Goal: Task Accomplishment & Management: Complete application form

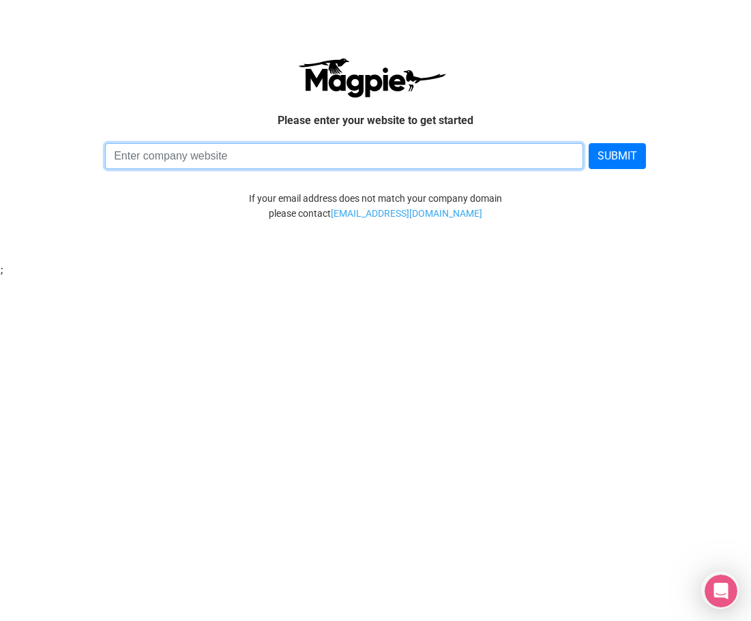
click at [283, 153] on input at bounding box center [344, 156] width 478 height 26
paste input "https://www.sheltontravel.com/"
type input "https://www.sheltontravel.com/"
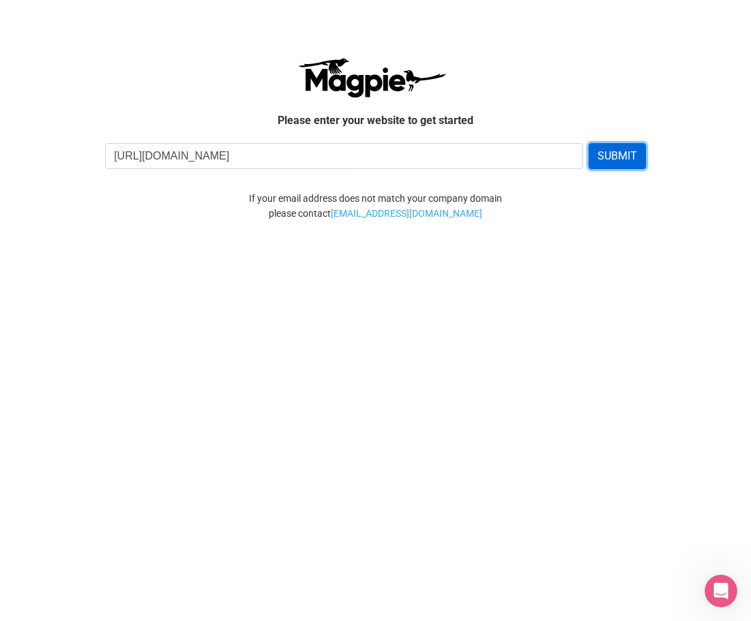
click at [631, 153] on button "SUBMIT" at bounding box center [617, 156] width 57 height 26
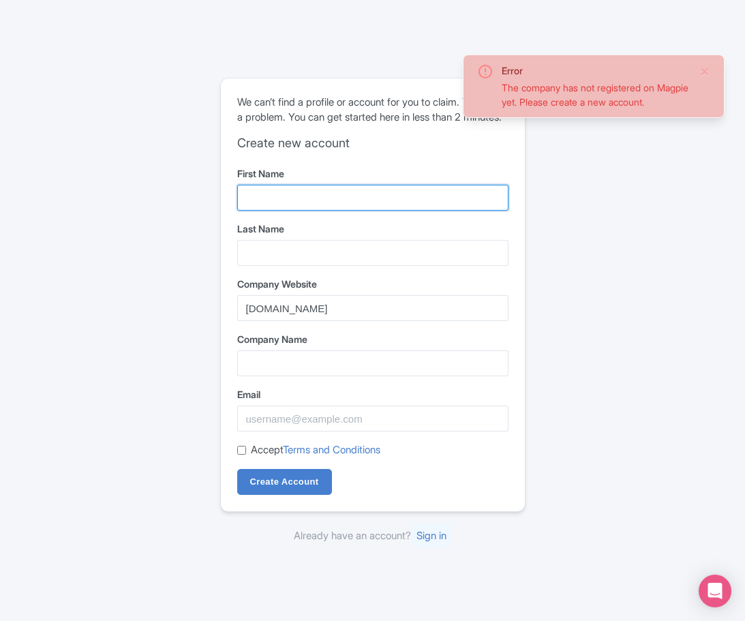
click at [293, 207] on input "First Name" at bounding box center [372, 198] width 271 height 26
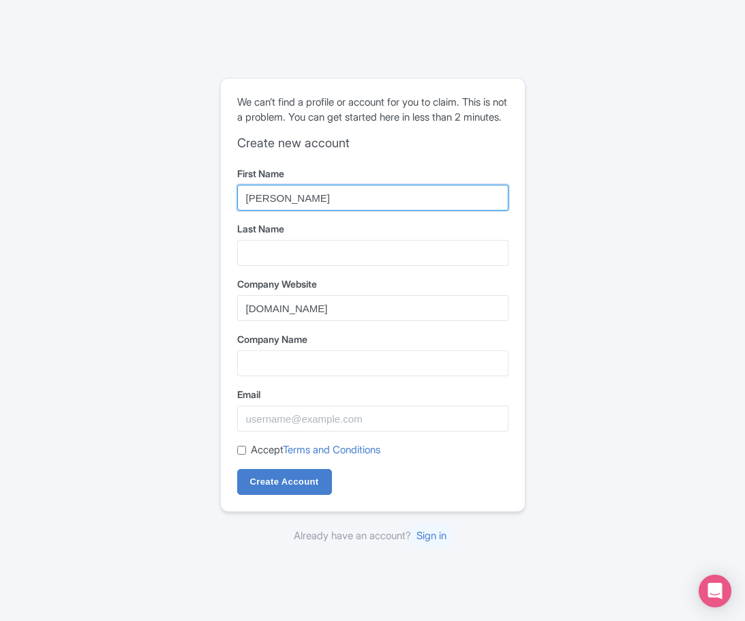
type input "Julie"
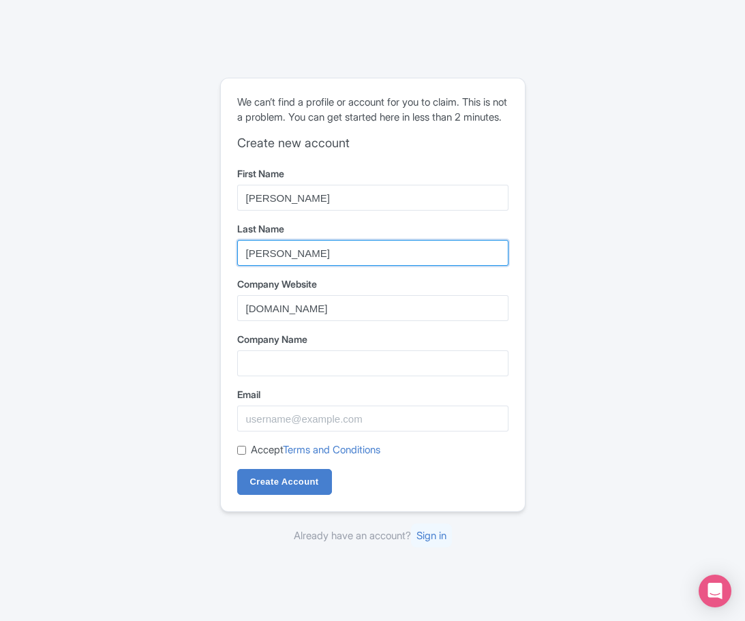
type input "Watson"
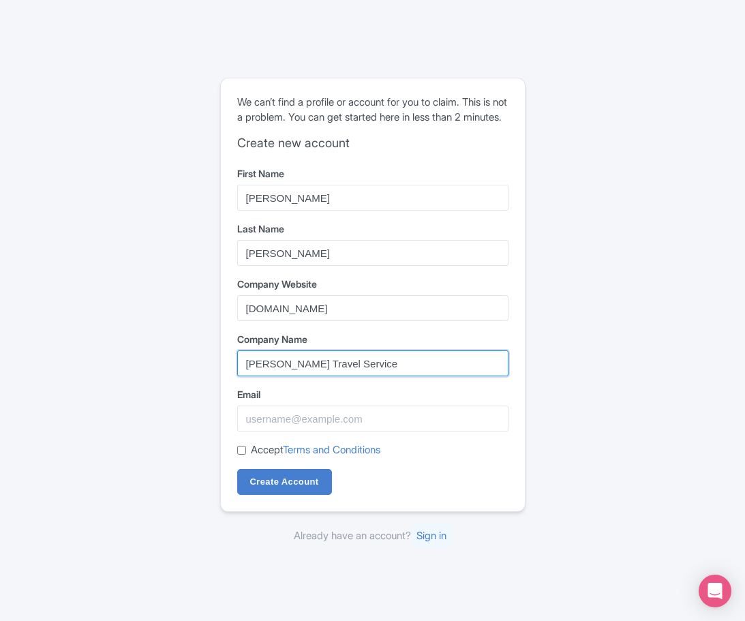
type input "[PERSON_NAME] Travel Service"
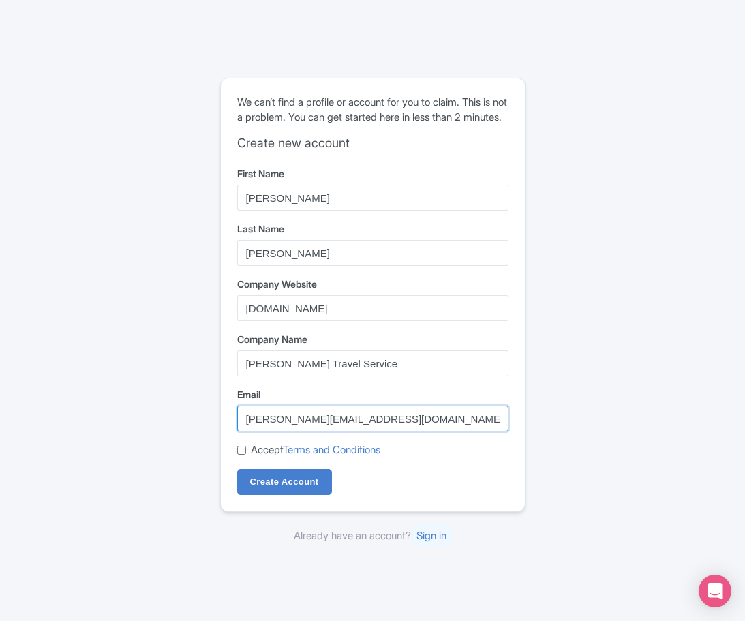
type input "julie@sheltontravel.com"
click at [238, 455] on input "Accept Terms and Conditions" at bounding box center [241, 450] width 9 height 9
checkbox input "true"
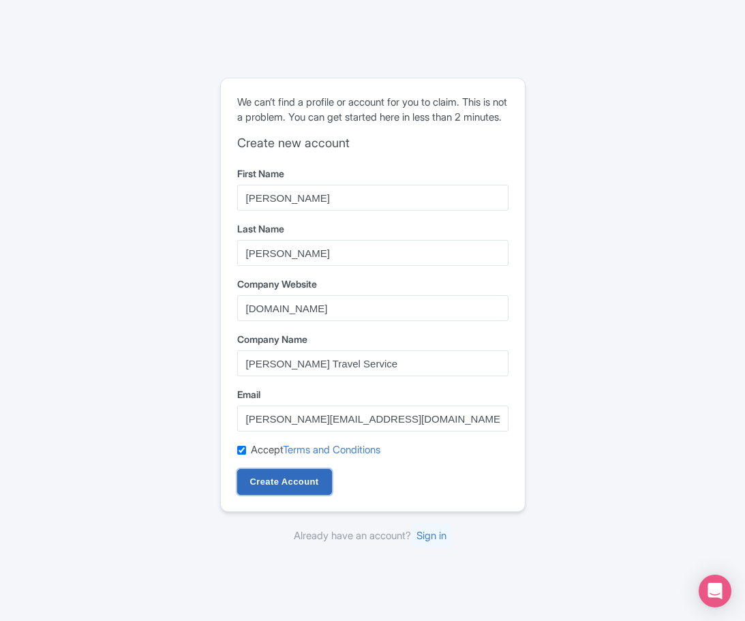
click at [265, 488] on input "Create Account" at bounding box center [284, 482] width 95 height 26
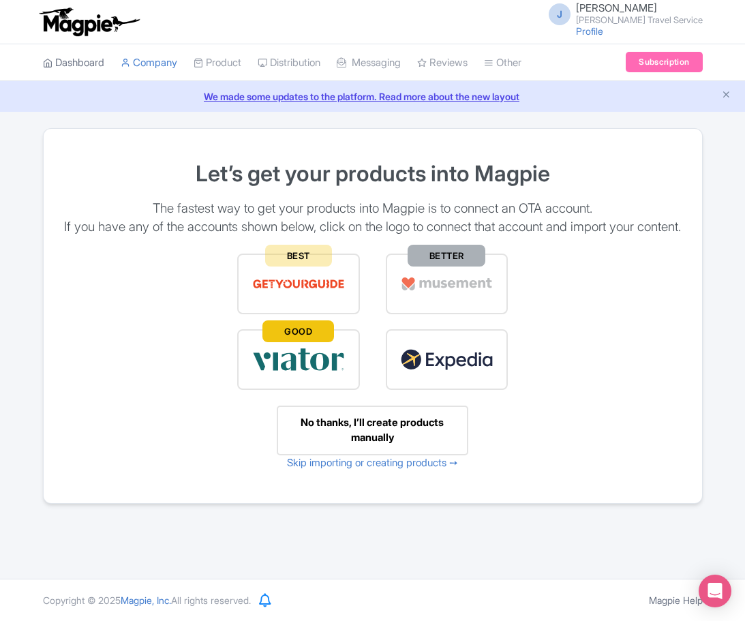
click at [78, 61] on link "Dashboard" at bounding box center [73, 63] width 61 height 38
